Goal: Transaction & Acquisition: Purchase product/service

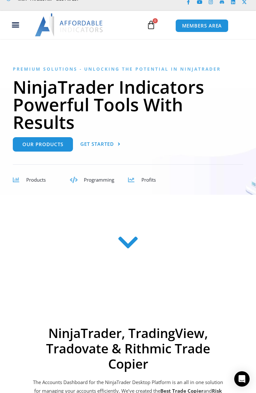
scroll to position [39, 0]
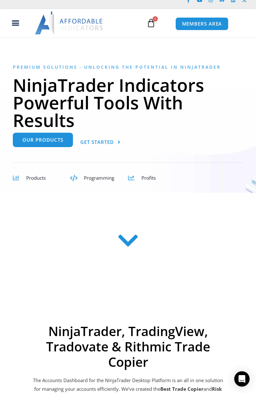
click at [54, 142] on span "Our Products" at bounding box center [42, 140] width 41 height 5
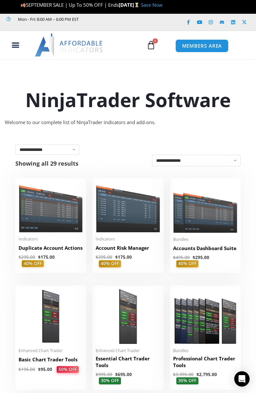
scroll to position [17, 0]
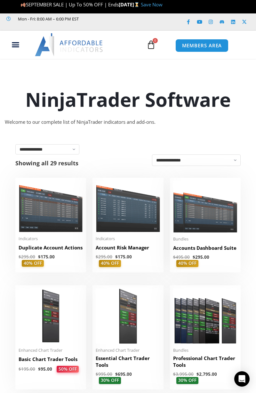
click at [64, 250] on h2 "Duplicate Account Actions" at bounding box center [51, 247] width 64 height 7
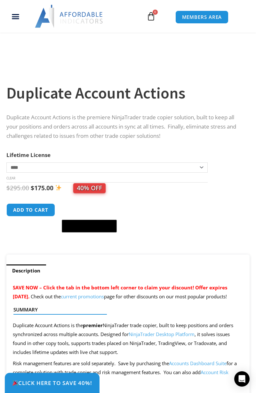
scroll to position [213, 0]
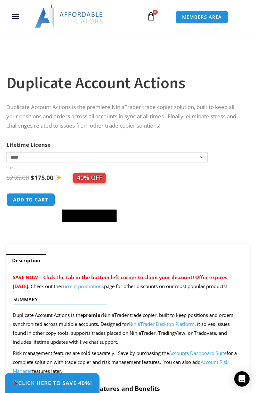
click at [202, 160] on select "**********" at bounding box center [106, 157] width 201 height 10
select select "*"
click at [6, 152] on select "**********" at bounding box center [106, 157] width 201 height 10
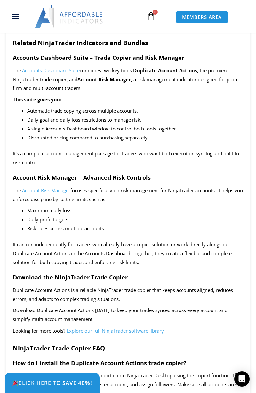
scroll to position [1117, 0]
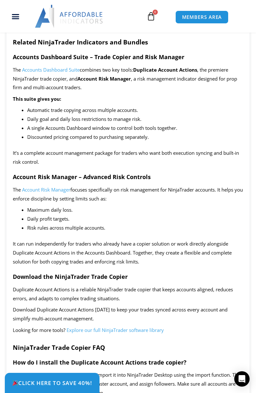
click at [6, 315] on div "SAVE NOW – Click the tab in the bottom left corner to claim your discount! Offe…" at bounding box center [127, 217] width 243 height 1700
click at [0, 93] on div "Description SAVE NOW – Click the tab in the bottom left corner to claim your di…" at bounding box center [128, 224] width 256 height 1758
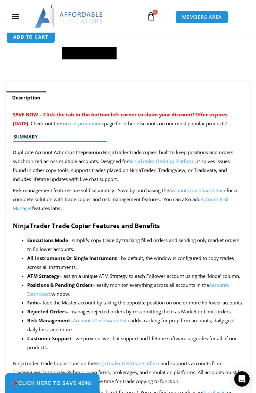
scroll to position [376, 0]
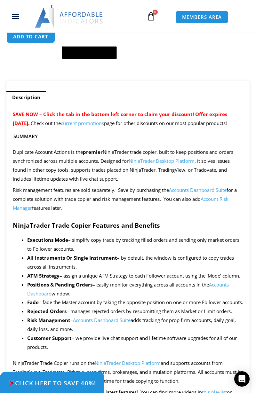
click at [54, 386] on span "Click Here to save 40%!" at bounding box center [52, 383] width 88 height 6
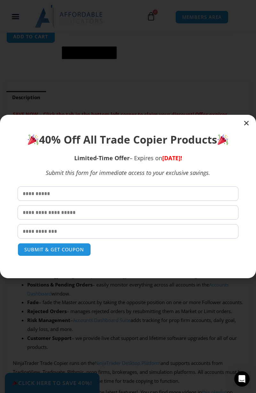
click at [254, 118] on div "40% Off All Trade Copier Products Limited-Time Offer – Expires on Sunday, Septe…" at bounding box center [128, 196] width 256 height 393
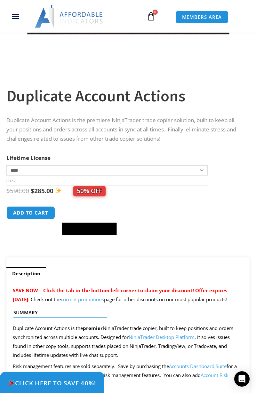
scroll to position [203, 0]
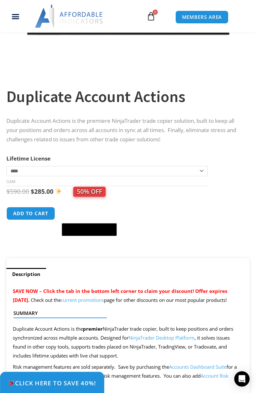
click at [33, 383] on span "Click Here to save 40%!" at bounding box center [52, 383] width 88 height 6
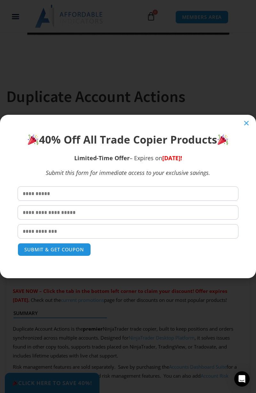
click at [248, 123] on icon "Close" at bounding box center [246, 123] width 6 height 6
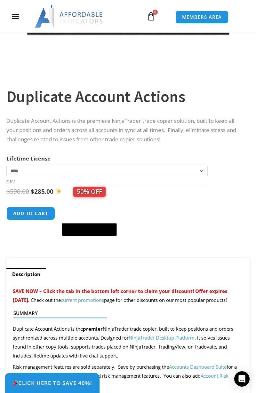
click at [38, 214] on button "Add to cart" at bounding box center [30, 213] width 49 height 13
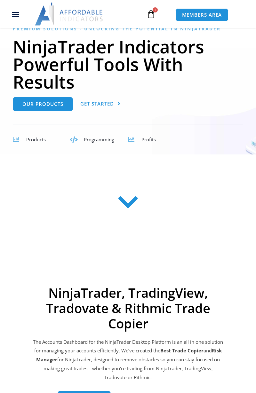
scroll to position [77, 0]
click at [39, 143] on div "Products" at bounding box center [41, 139] width 31 height 9
click at [41, 143] on div "Products" at bounding box center [41, 139] width 31 height 9
click at [47, 136] on div "Products" at bounding box center [41, 139] width 31 height 9
click at [38, 142] on span "Products" at bounding box center [36, 139] width 20 height 6
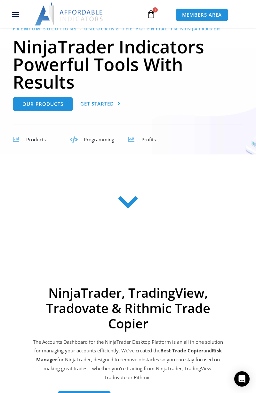
click at [17, 141] on icon at bounding box center [16, 140] width 6 height 6
click at [152, 15] on icon at bounding box center [151, 14] width 9 height 9
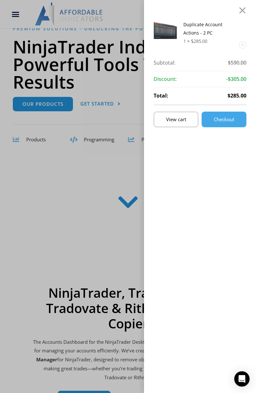
click at [186, 123] on link "View cart" at bounding box center [176, 120] width 45 height 16
click at [186, 122] on span "View cart" at bounding box center [176, 119] width 20 height 5
click at [242, 6] on div "Duplicate Account Actions - 2 PC 1 × $ 285.00 Subtotal: $ 590.00 Subtotal: $590…" at bounding box center [200, 196] width 112 height 393
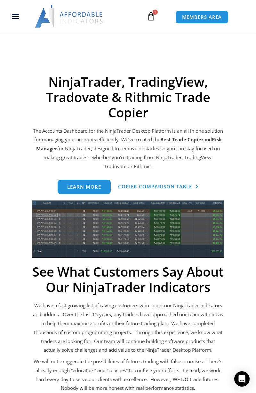
scroll to position [294, 0]
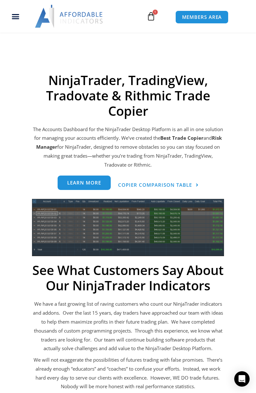
click at [87, 190] on link "Learn more" at bounding box center [84, 183] width 53 height 14
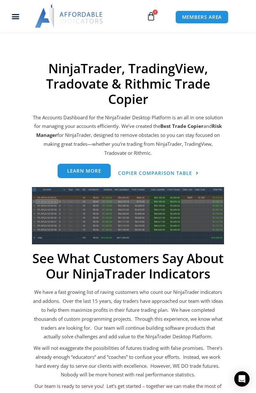
scroll to position [315, 0]
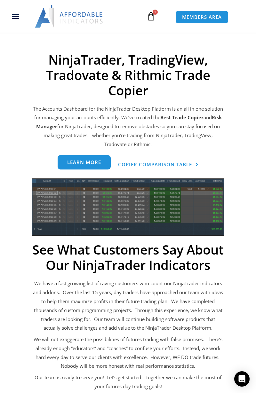
click at [93, 162] on span "Learn more" at bounding box center [84, 162] width 34 height 5
click at [90, 165] on span "Learn more" at bounding box center [84, 162] width 34 height 5
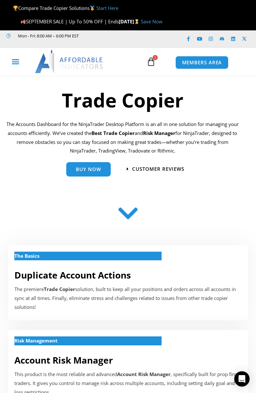
click at [14, 63] on icon "Menu Toggle" at bounding box center [16, 62] width 8 height 8
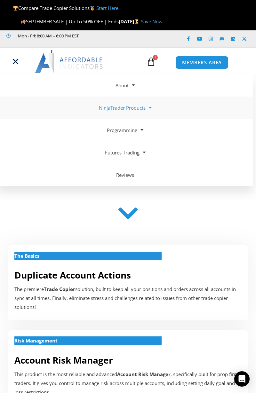
click at [151, 109] on span at bounding box center [149, 107] width 6 height 11
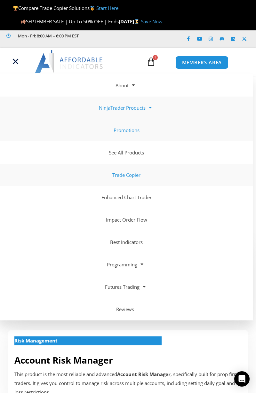
click at [136, 131] on link "Promotions" at bounding box center [125, 130] width 256 height 22
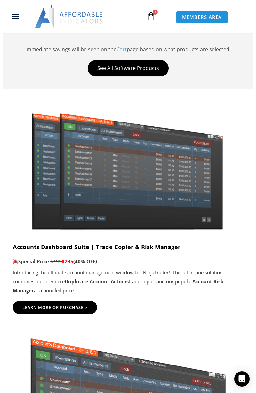
scroll to position [304, 0]
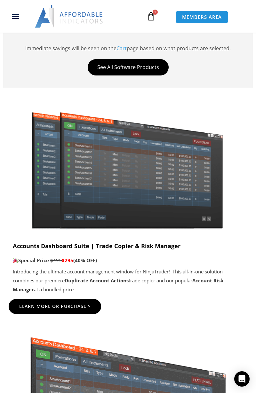
click at [81, 303] on link "Learn More Or Purchase >" at bounding box center [55, 306] width 92 height 15
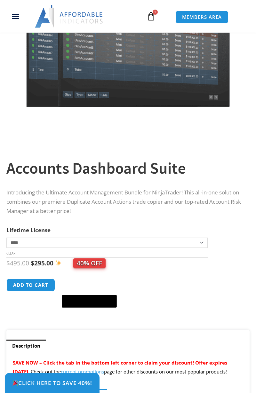
scroll to position [181, 0]
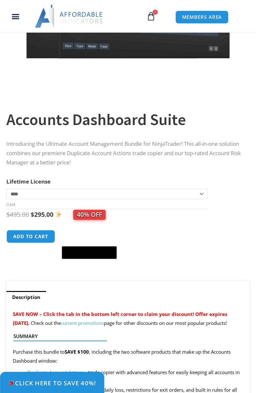
click at [77, 386] on span "Click Here to save 40%!" at bounding box center [52, 383] width 88 height 6
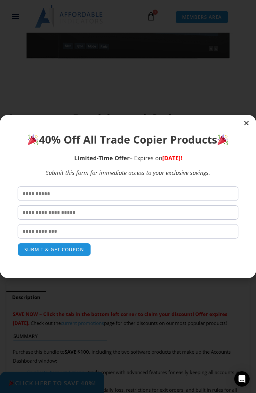
scroll to position [224, 0]
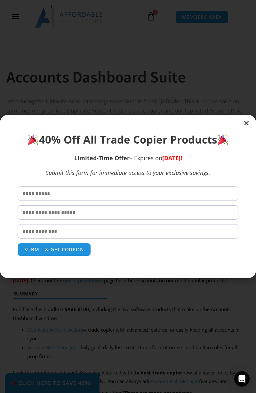
click at [172, 201] on input "text" at bounding box center [128, 194] width 221 height 14
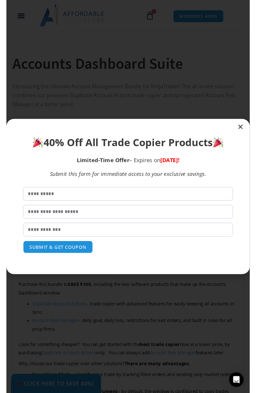
scroll to position [244, 0]
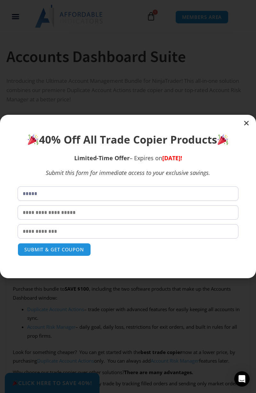
type input "*****"
click at [135, 213] on input "text" at bounding box center [128, 212] width 221 height 14
type input "*"
type input "******"
click at [104, 233] on input "email" at bounding box center [128, 231] width 221 height 14
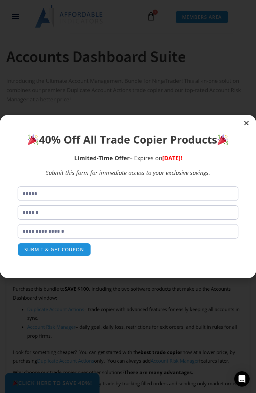
type input "**********"
click at [73, 246] on button "SUBMIT & GET COUPON" at bounding box center [54, 249] width 73 height 13
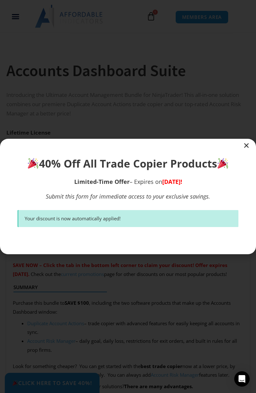
scroll to position [224, 0]
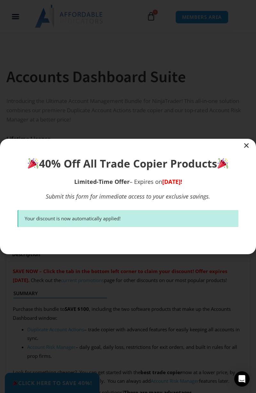
click at [240, 147] on div at bounding box center [128, 196] width 256 height 115
click at [245, 147] on icon "Close" at bounding box center [246, 145] width 6 height 6
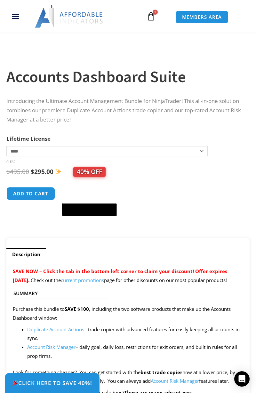
click at [161, 17] on link "$ 590.00 1 Cart" at bounding box center [151, 16] width 28 height 19
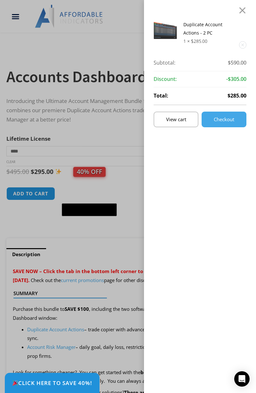
click at [232, 118] on span "Checkout" at bounding box center [224, 119] width 20 height 5
click at [227, 126] on link "Checkout" at bounding box center [224, 120] width 45 height 16
click at [233, 118] on span "Checkout" at bounding box center [224, 119] width 20 height 5
click at [226, 123] on link "Checkout" at bounding box center [224, 120] width 45 height 16
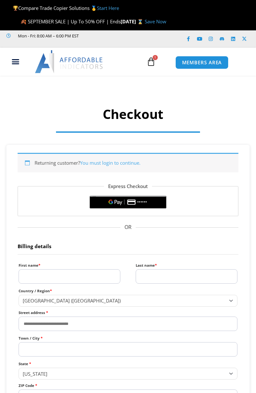
select select "**"
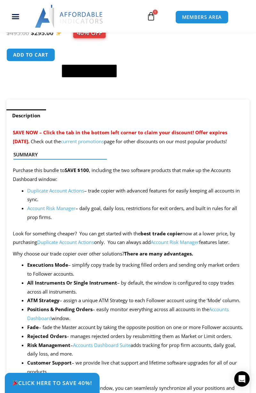
scroll to position [364, 0]
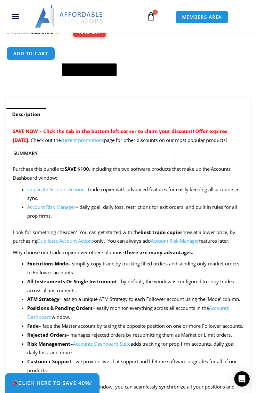
click at [65, 210] on link "Account Risk Manager" at bounding box center [51, 207] width 48 height 6
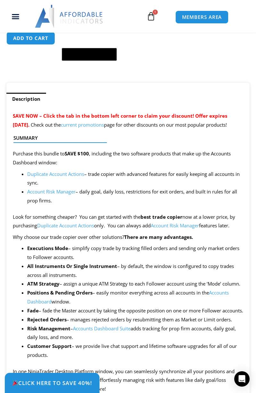
scroll to position [385, 0]
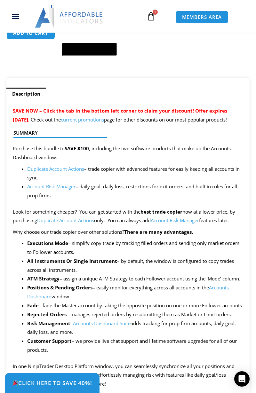
click at [69, 190] on link "Account Risk Manager" at bounding box center [51, 186] width 48 height 6
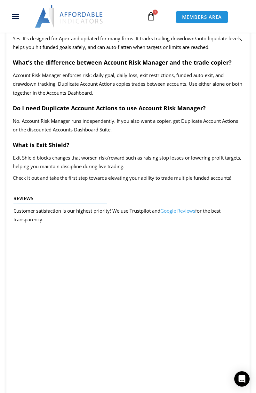
scroll to position [1708, 0]
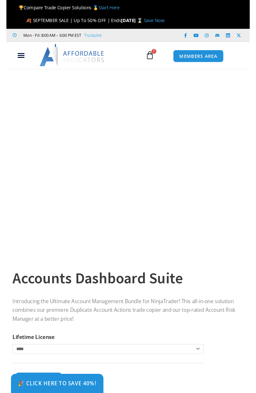
scroll to position [385, 0]
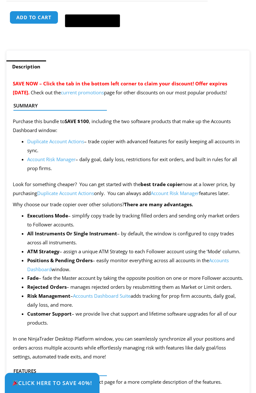
click at [79, 135] on p "Purchase this bundle to SAVE $100 , including the two software products that ma…" at bounding box center [128, 126] width 230 height 18
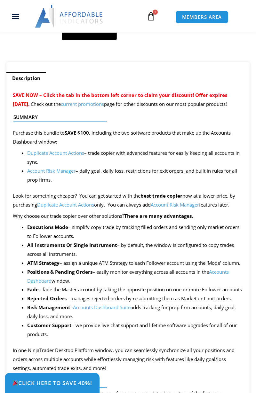
scroll to position [388, 0]
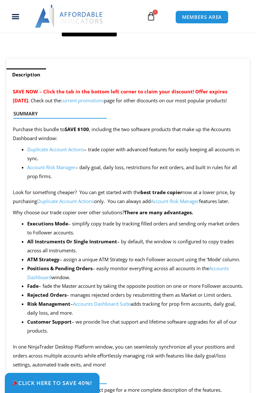
click at [78, 143] on p "Purchase this bundle to SAVE $100 , including the two software products that ma…" at bounding box center [128, 134] width 230 height 18
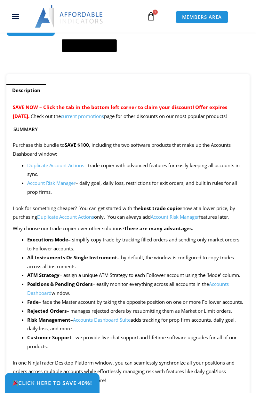
scroll to position [0, 0]
click at [72, 169] on link "Duplicate Account Actions" at bounding box center [55, 165] width 57 height 6
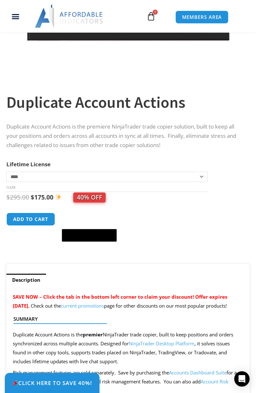
scroll to position [199, 0]
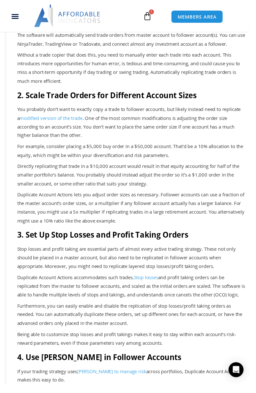
scroll to position [216, 0]
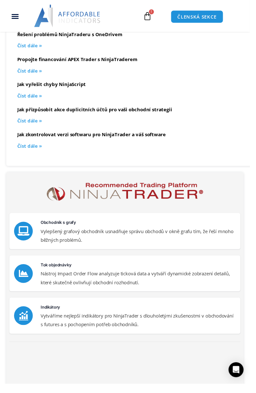
scroll to position [922, 0]
